Goal: Task Accomplishment & Management: Manage account settings

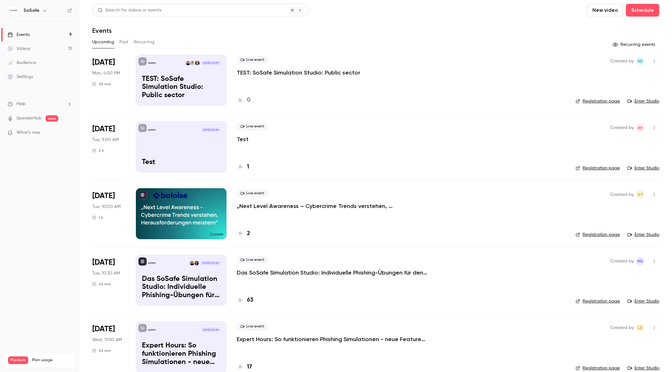
click at [307, 70] on p "TEST: SoSafe Simulation Studio: Public sector" at bounding box center [298, 73] width 123 height 8
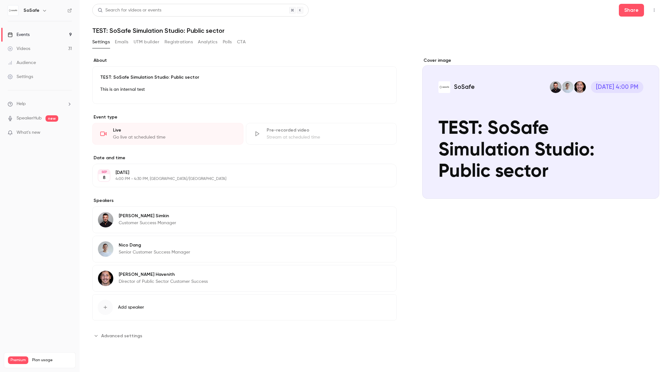
click at [185, 44] on button "Registrations" at bounding box center [178, 42] width 28 height 10
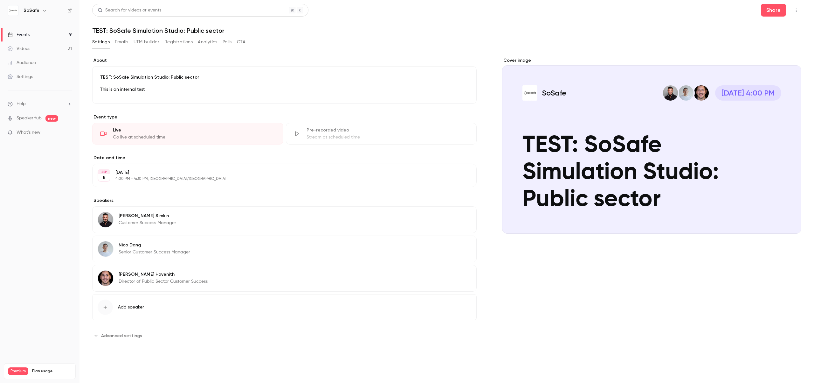
click at [390, 80] on p "TEST: SoSafe Simulation Studio: Public sector" at bounding box center [284, 77] width 369 height 6
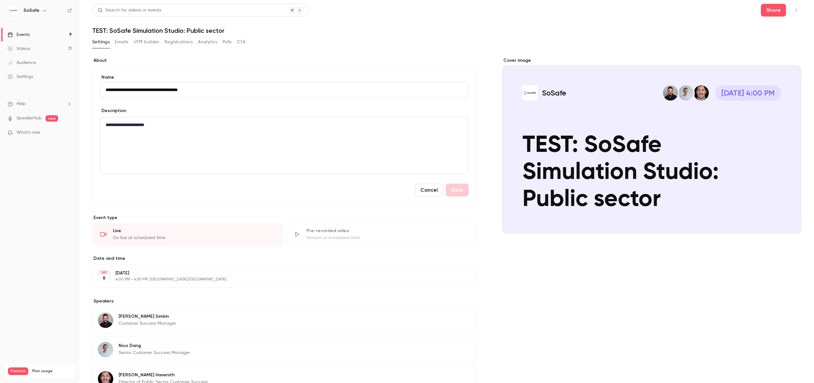
click at [338, 46] on div "Settings Emails UTM builder Registrations Analytics Polls CTA" at bounding box center [446, 43] width 709 height 13
